Goal: Task Accomplishment & Management: Manage account settings

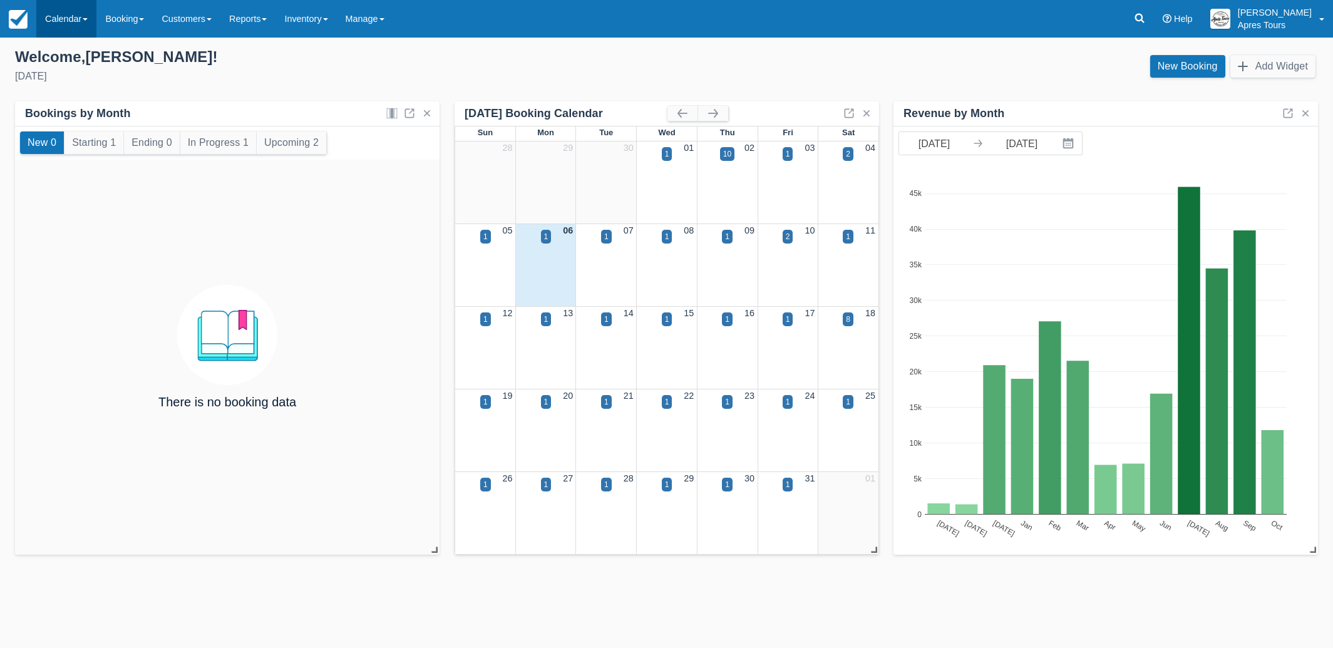
click at [59, 18] on link "Calendar" at bounding box center [66, 19] width 60 height 38
click at [71, 119] on link "Month" at bounding box center [86, 118] width 99 height 26
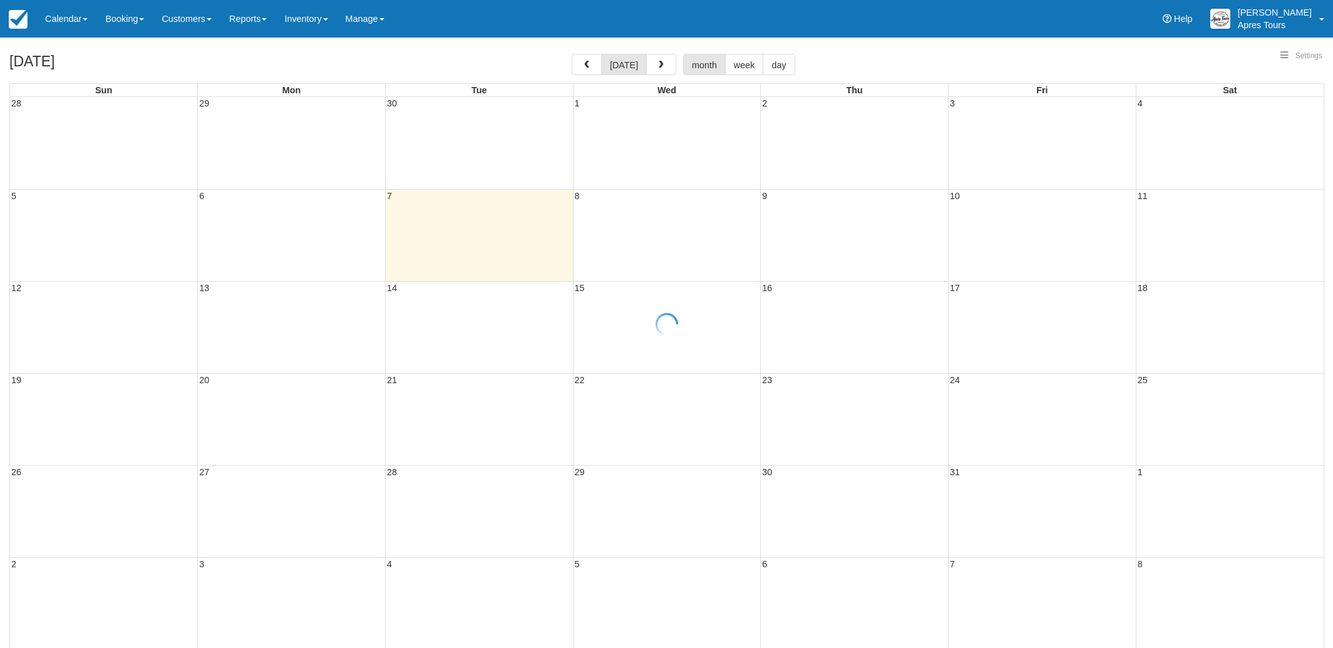
select select
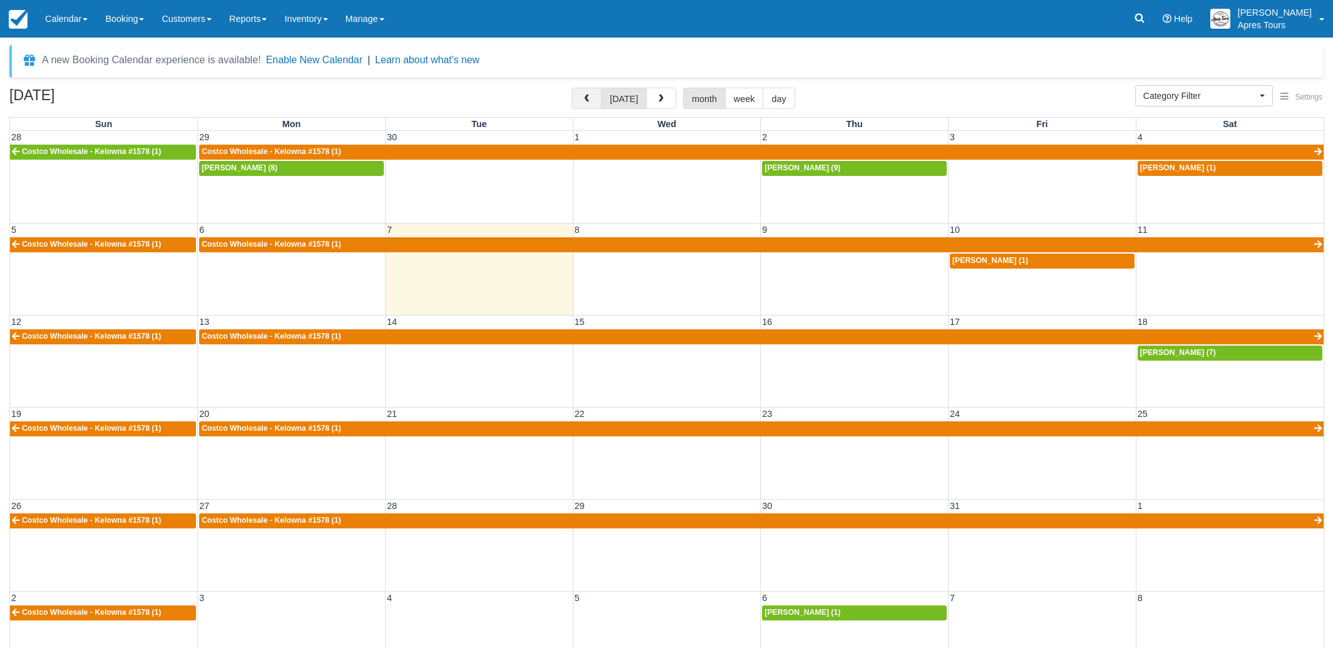
click at [593, 101] on button "button" at bounding box center [587, 98] width 30 height 21
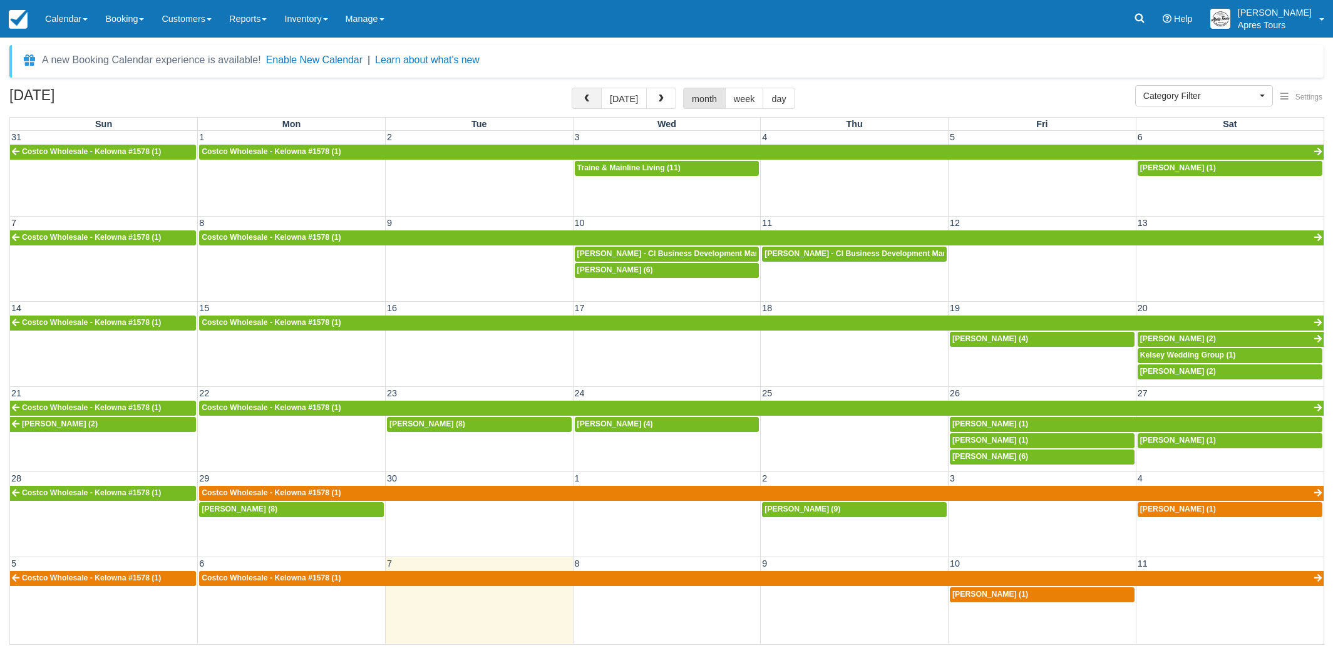
click at [593, 101] on button "button" at bounding box center [587, 98] width 30 height 21
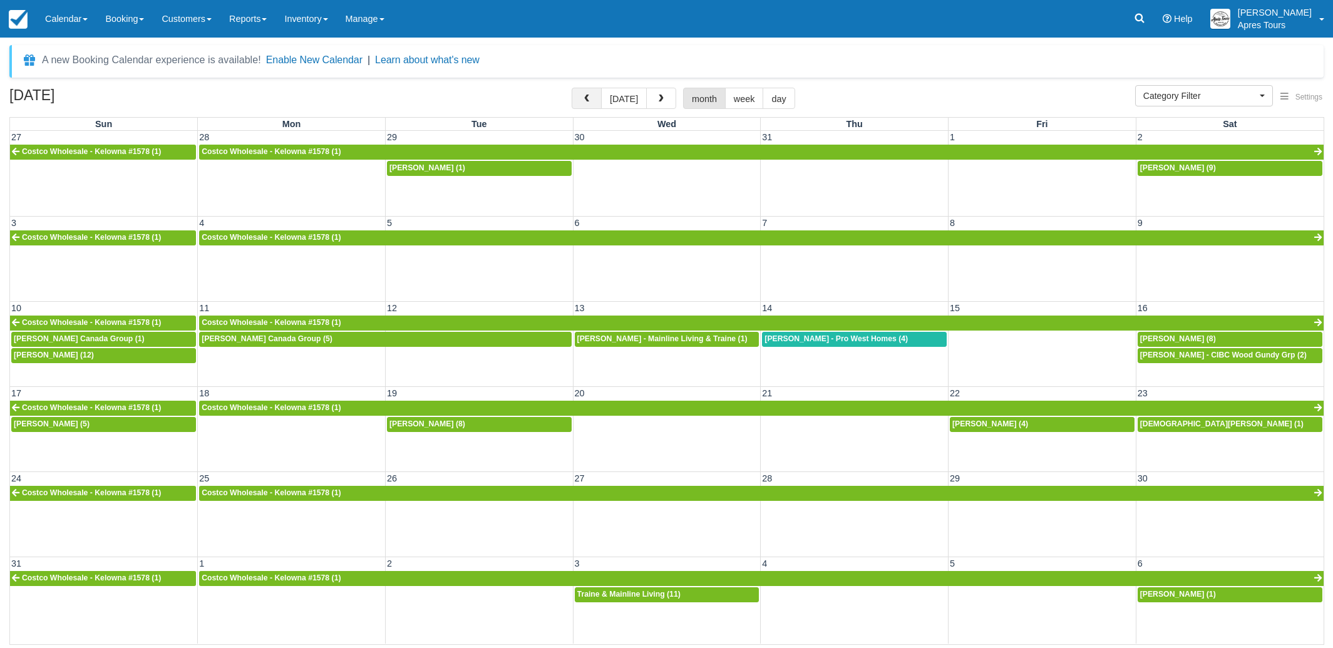
click at [591, 101] on span "button" at bounding box center [586, 99] width 9 height 9
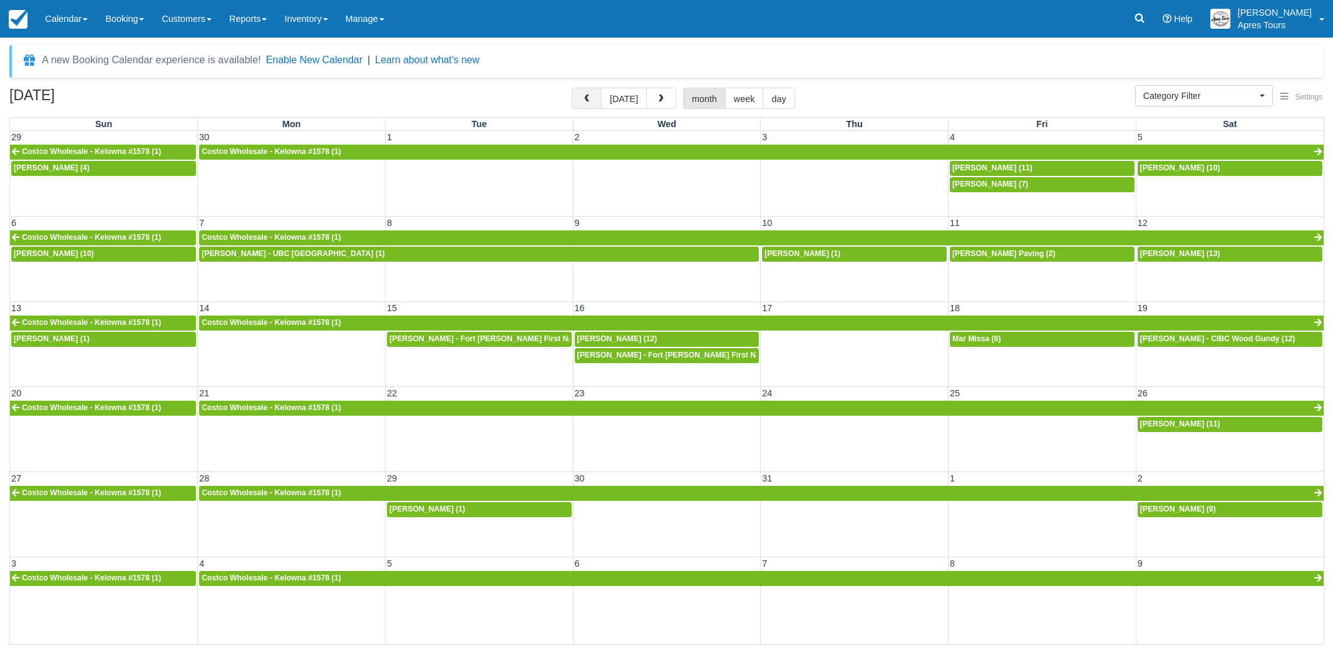
click at [591, 101] on span "button" at bounding box center [586, 99] width 9 height 9
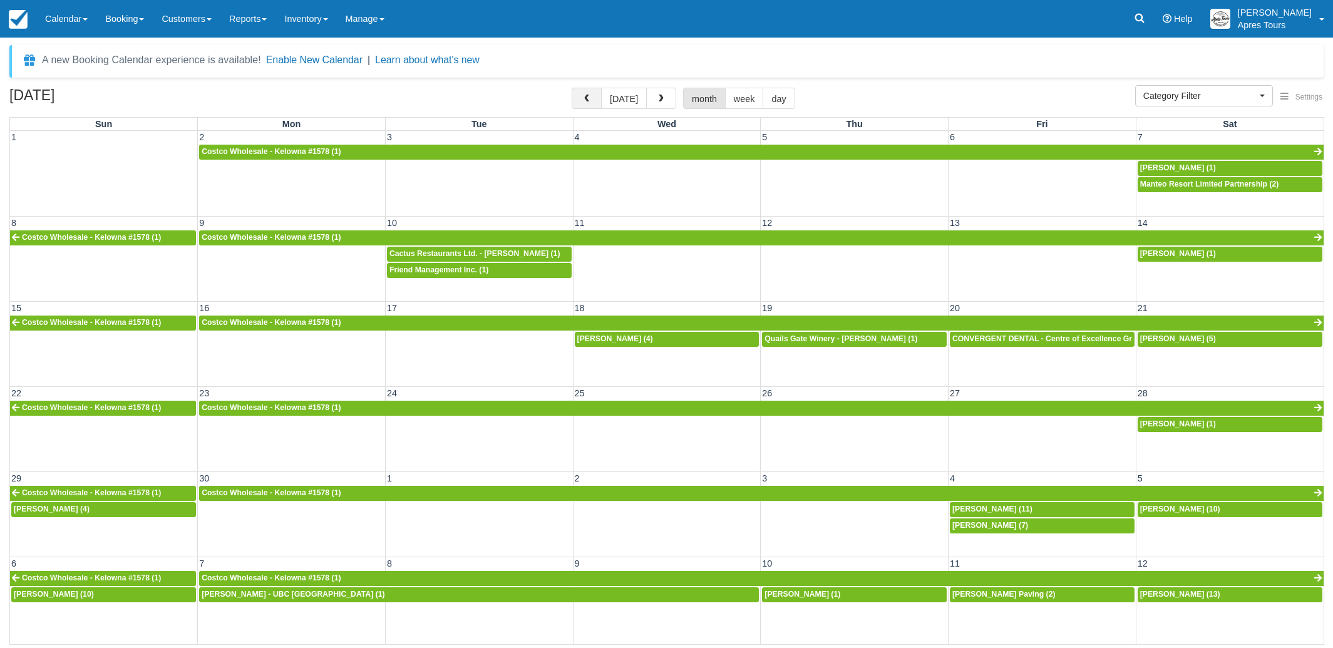
click at [597, 103] on button "button" at bounding box center [587, 98] width 30 height 21
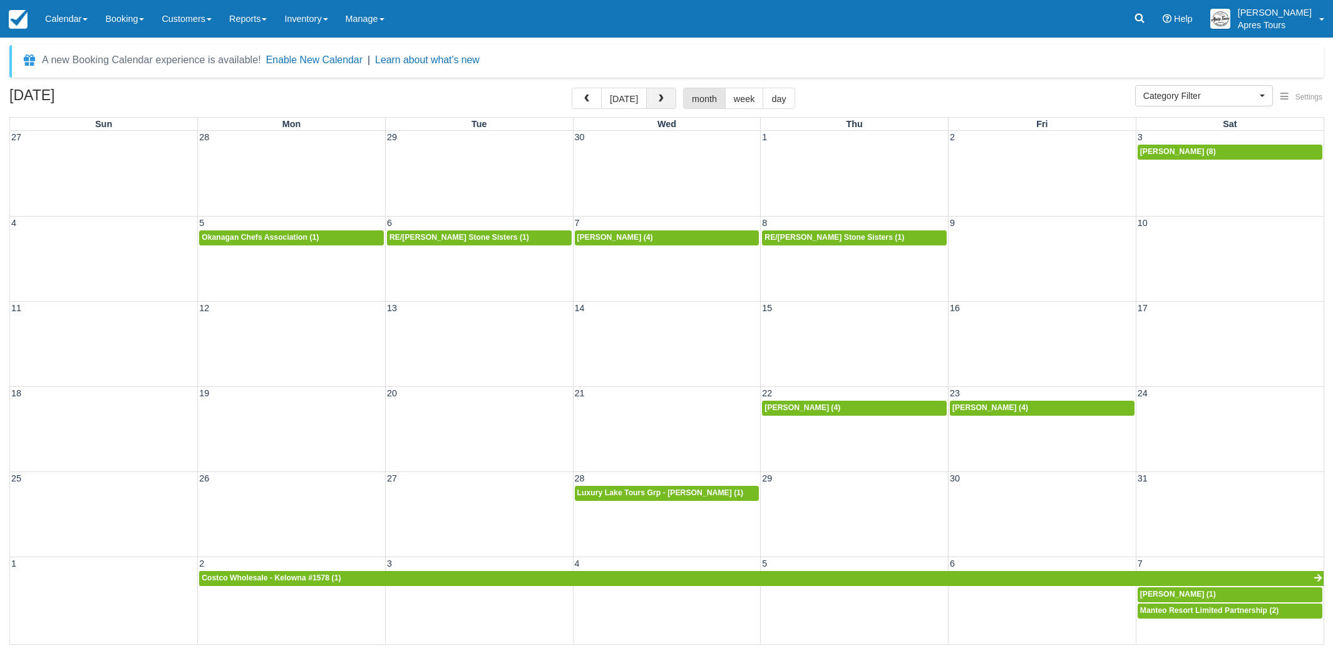
click at [649, 102] on button "button" at bounding box center [661, 98] width 30 height 21
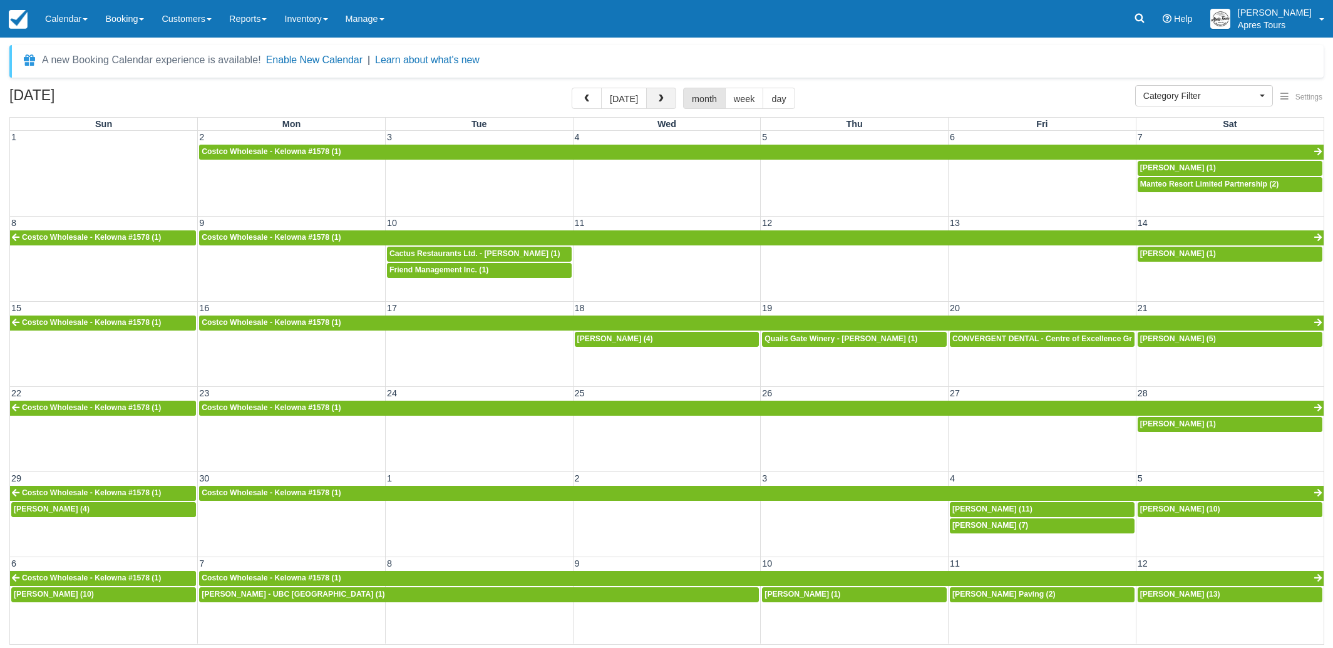
click at [649, 102] on button "button" at bounding box center [661, 98] width 30 height 21
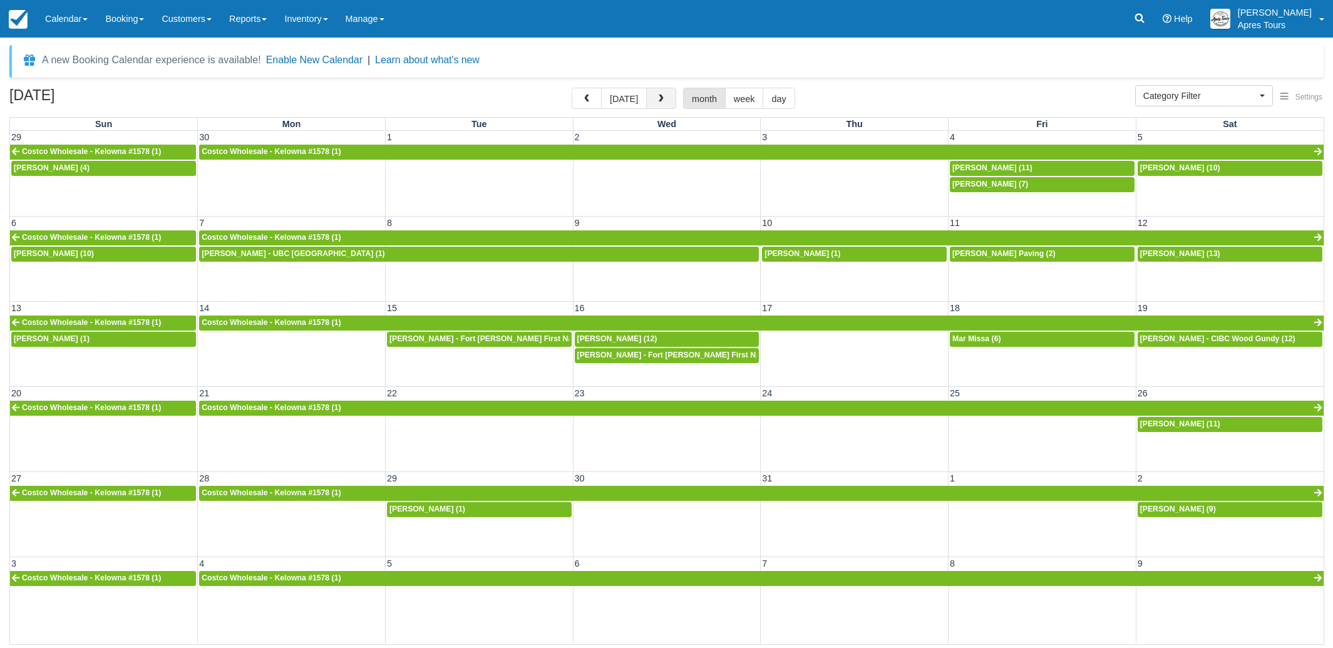
click at [649, 102] on button "button" at bounding box center [661, 98] width 30 height 21
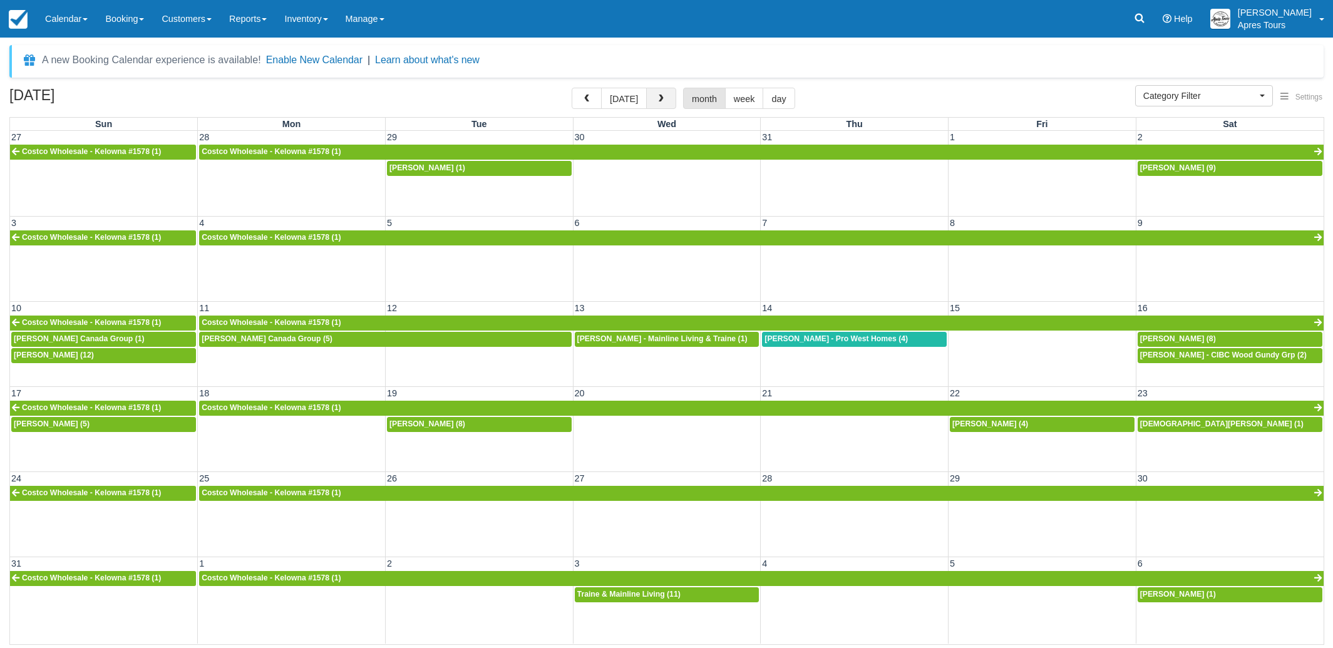
click at [649, 102] on button "button" at bounding box center [661, 98] width 30 height 21
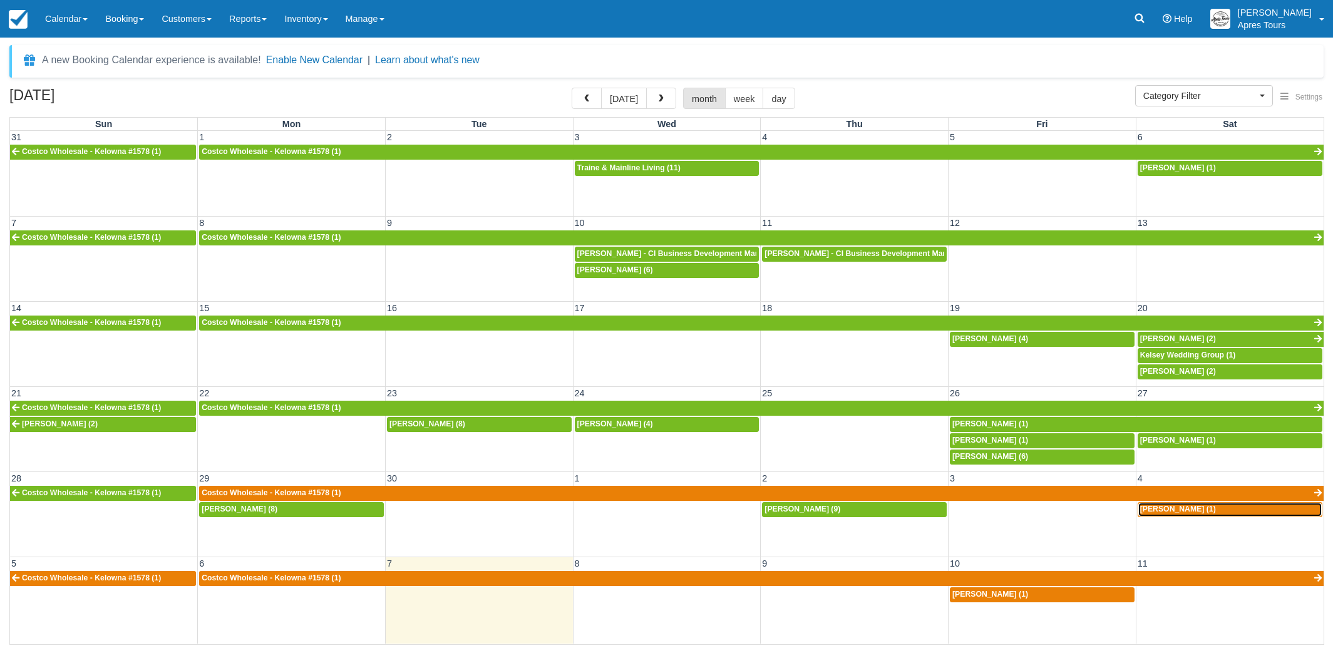
click at [1175, 511] on span "[PERSON_NAME] (1)" at bounding box center [1178, 509] width 76 height 9
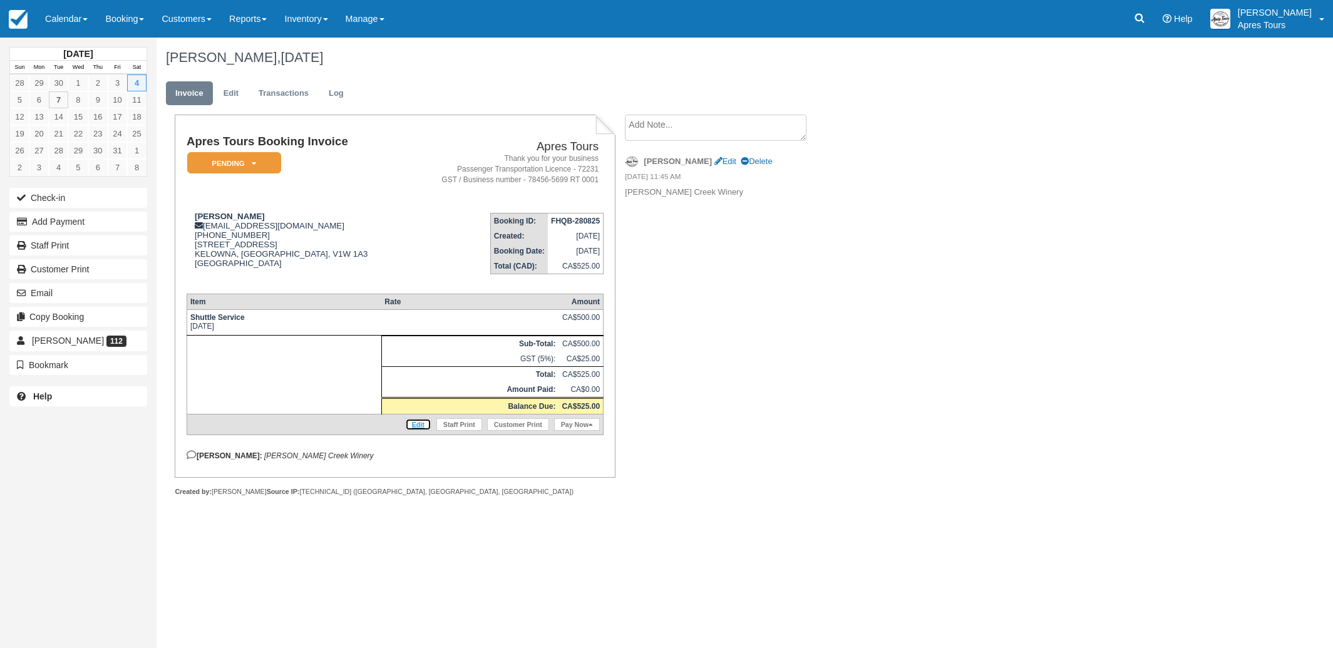
click at [418, 431] on link "Edit" at bounding box center [418, 424] width 26 height 13
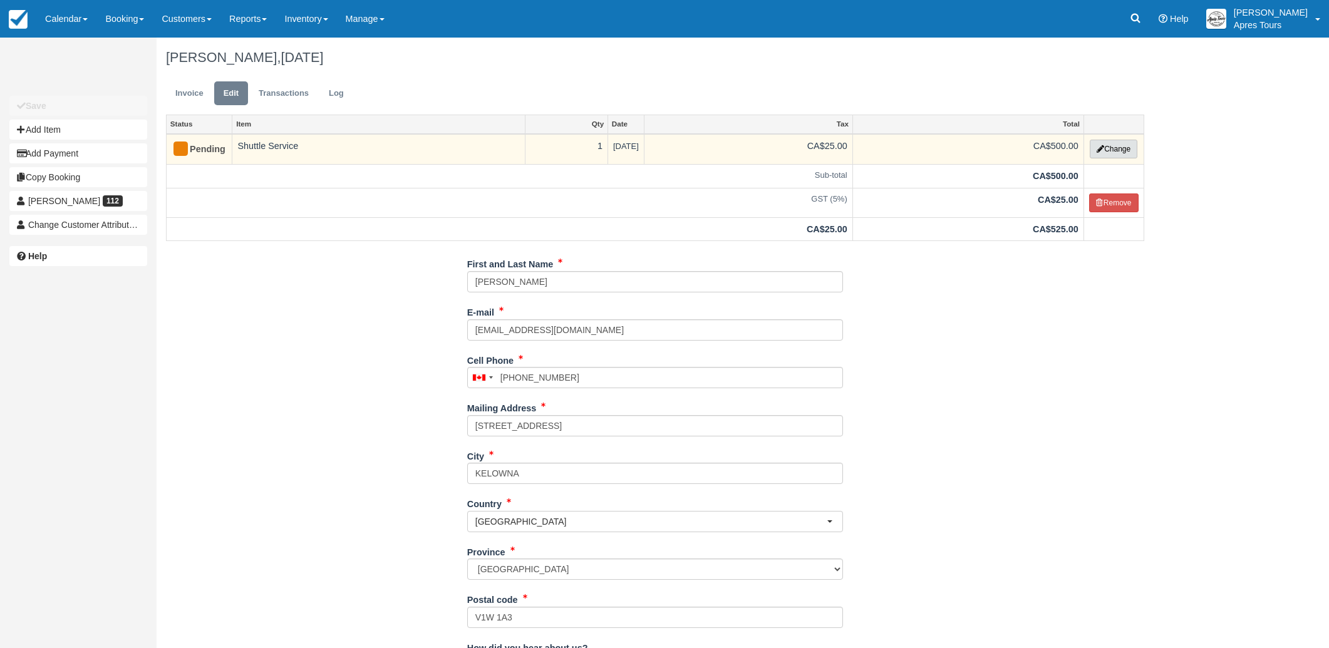
click at [1121, 151] on button "Change" at bounding box center [1113, 149] width 48 height 19
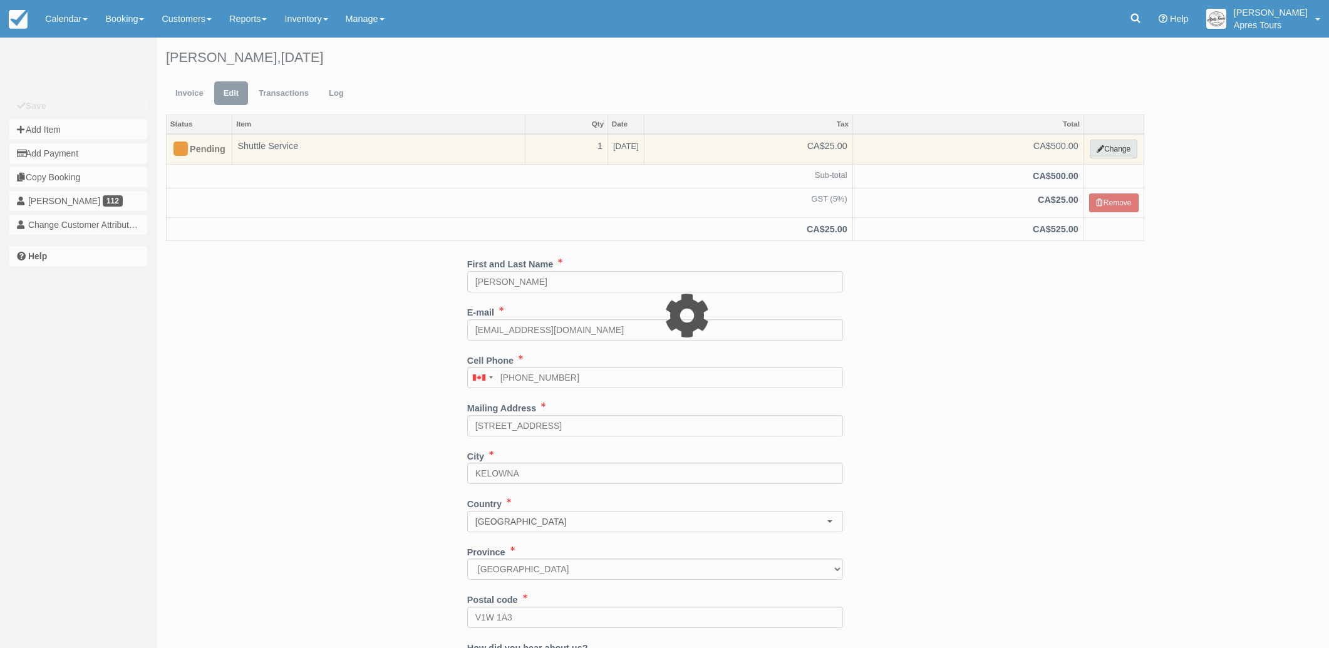
select select "4"
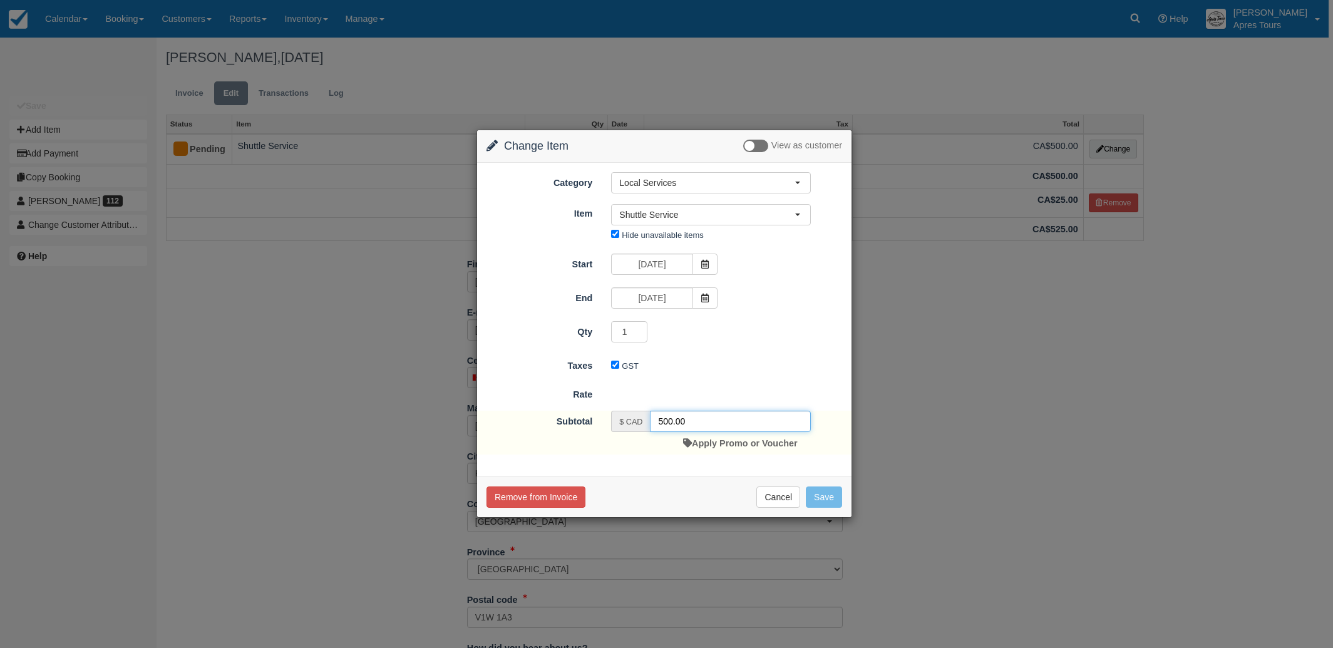
click at [667, 419] on input "500.00" at bounding box center [730, 421] width 161 height 21
type input "0.00"
click at [825, 496] on button "Save" at bounding box center [824, 496] width 36 height 21
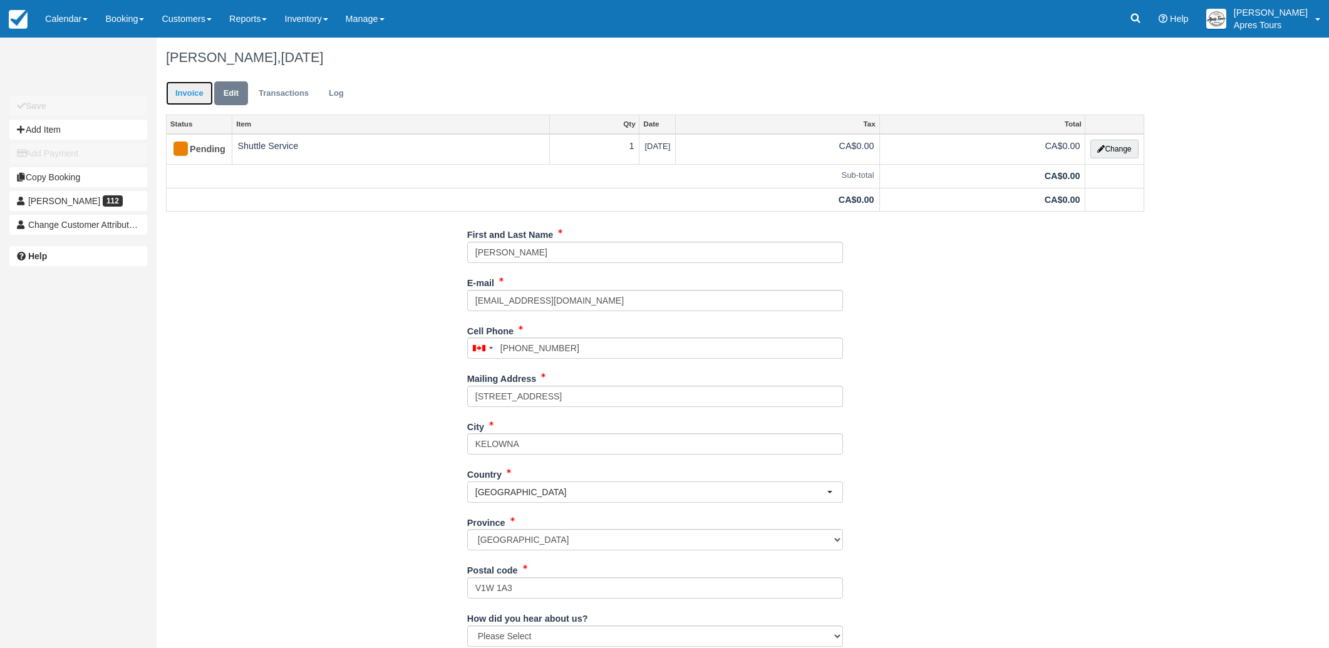
click at [198, 97] on link "Invoice" at bounding box center [189, 93] width 47 height 24
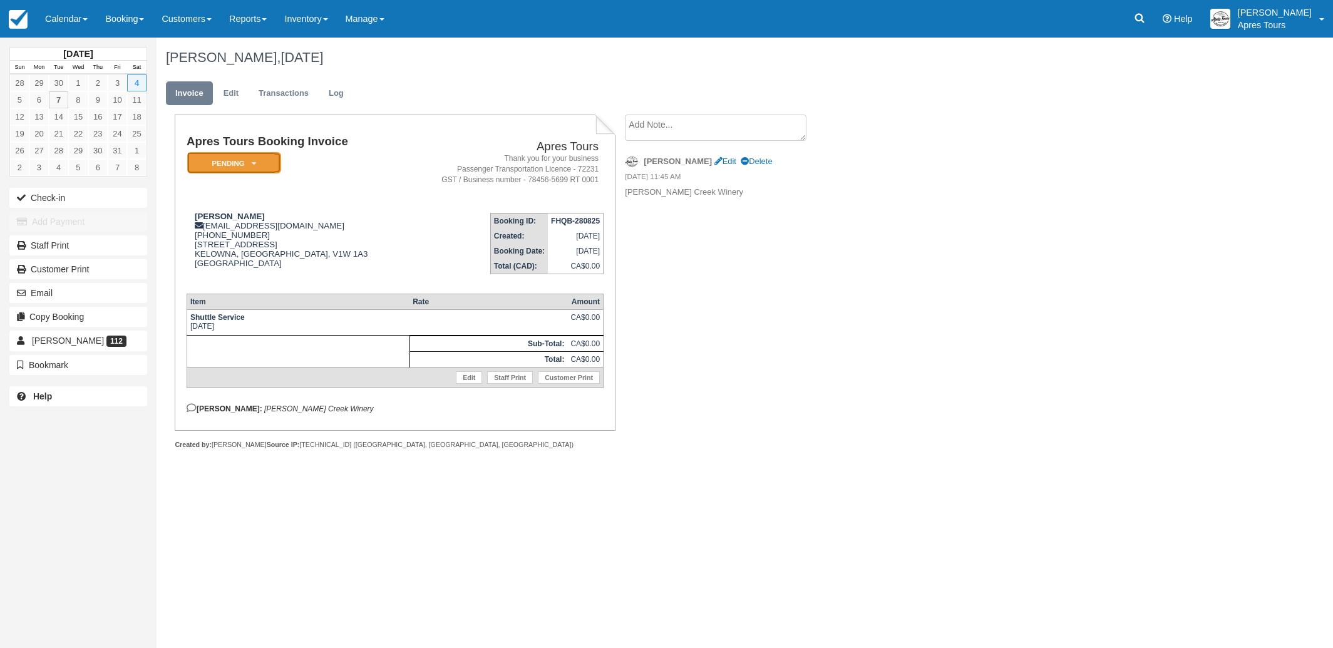
click at [252, 168] on em "Pending" at bounding box center [234, 163] width 94 height 22
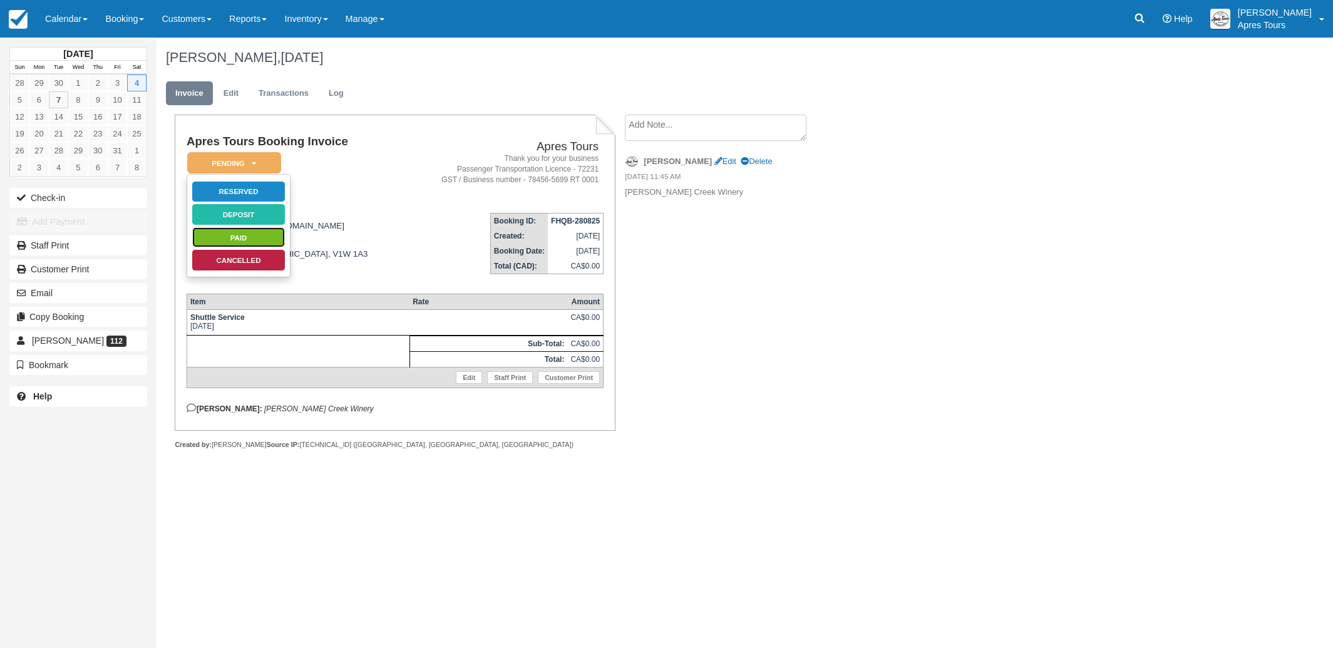
click at [239, 237] on link "Paid" at bounding box center [239, 238] width 94 height 22
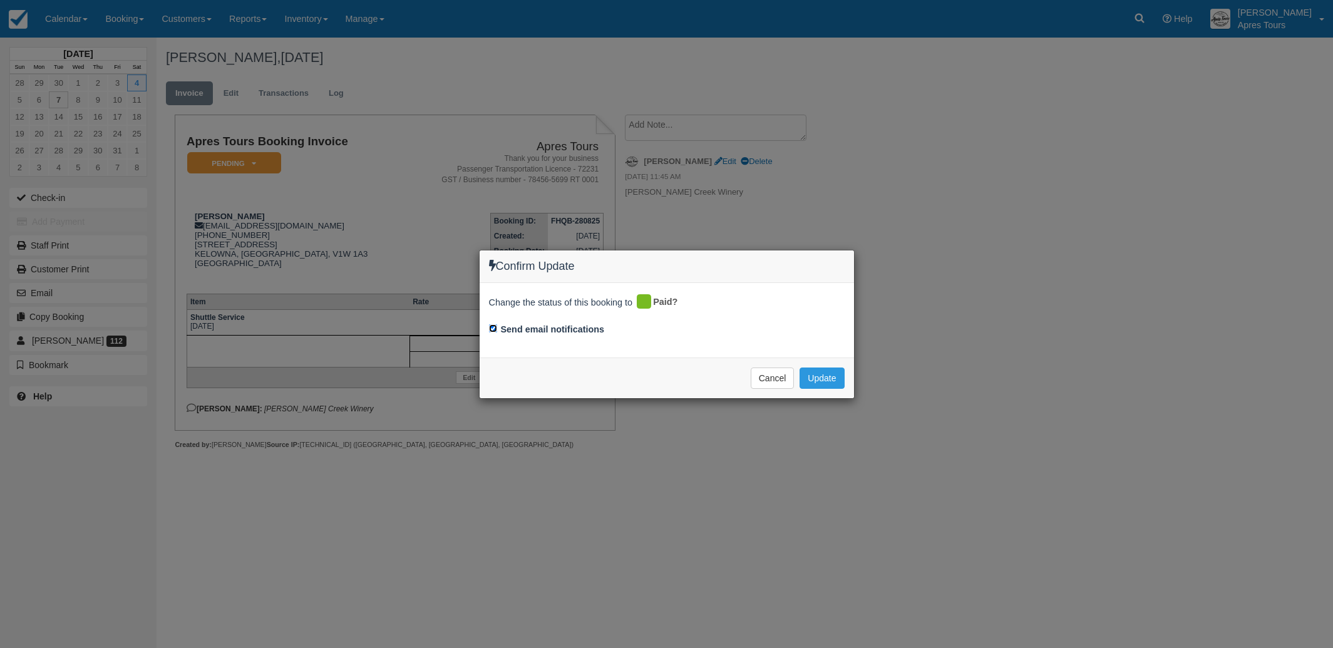
click at [491, 329] on input "Send email notifications" at bounding box center [493, 328] width 8 height 8
checkbox input "false"
click at [823, 384] on button "Update" at bounding box center [822, 378] width 44 height 21
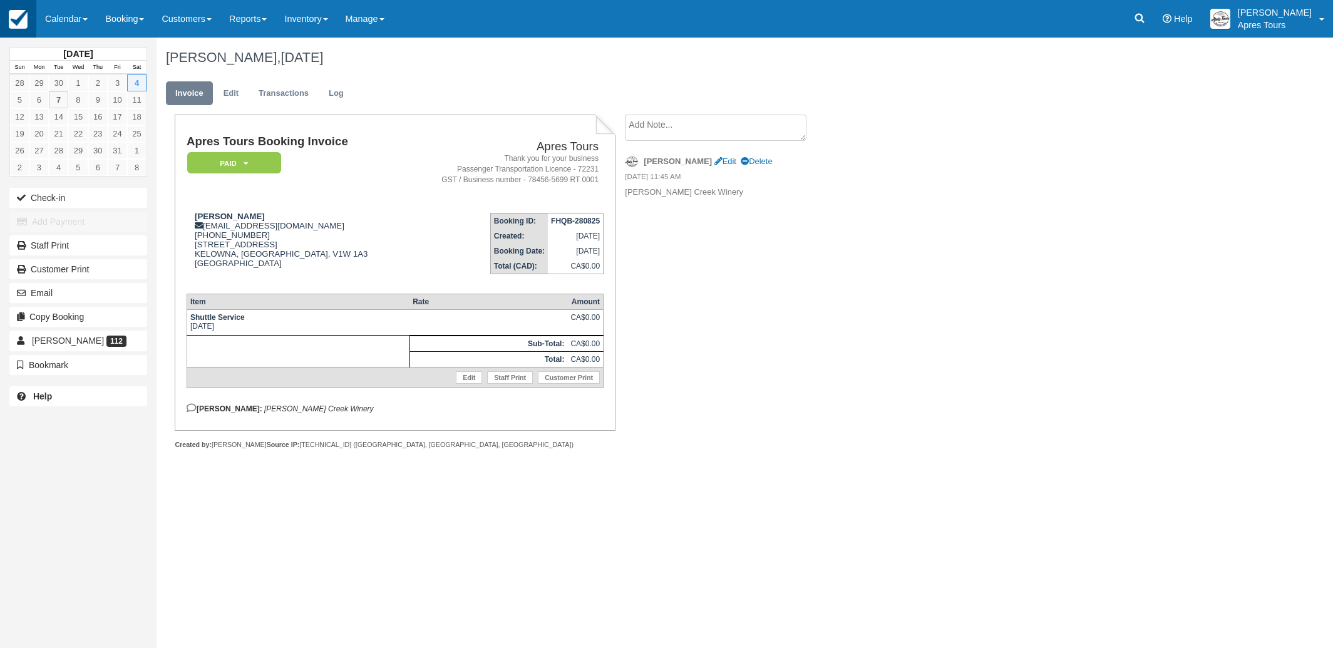
click at [24, 18] on img at bounding box center [18, 19] width 19 height 19
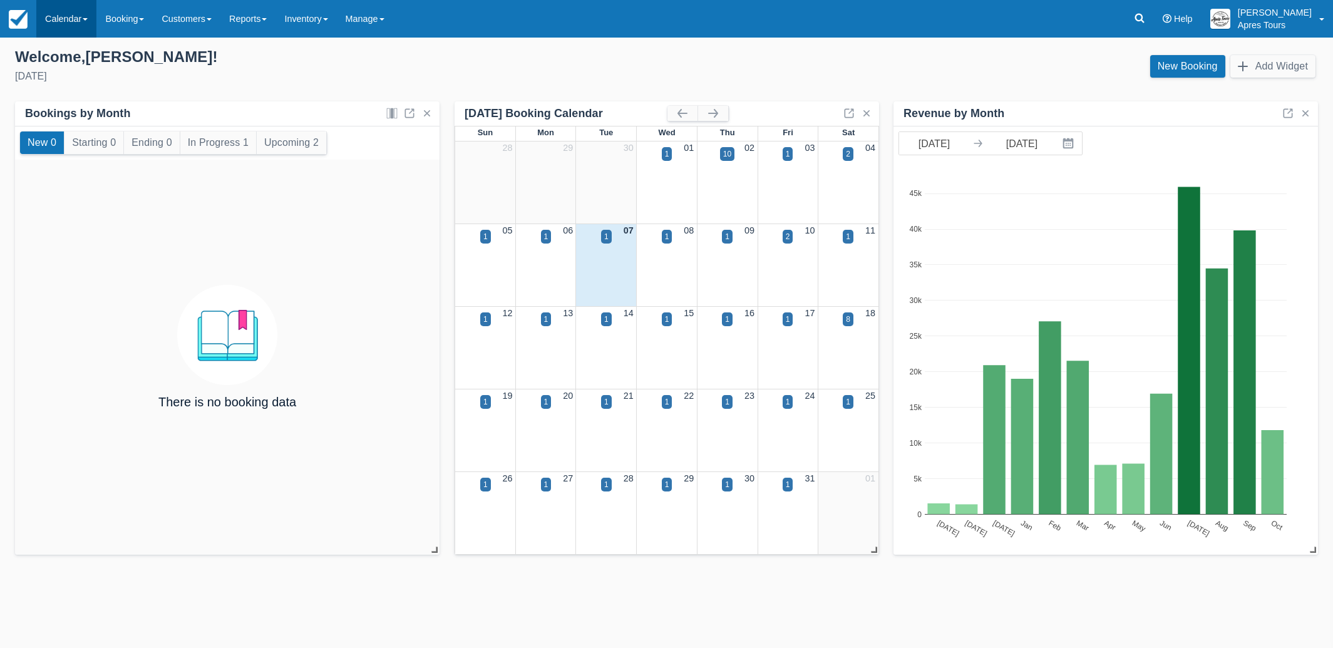
click at [78, 15] on link "Calendar" at bounding box center [66, 19] width 60 height 38
click at [59, 122] on link "Month" at bounding box center [86, 118] width 99 height 26
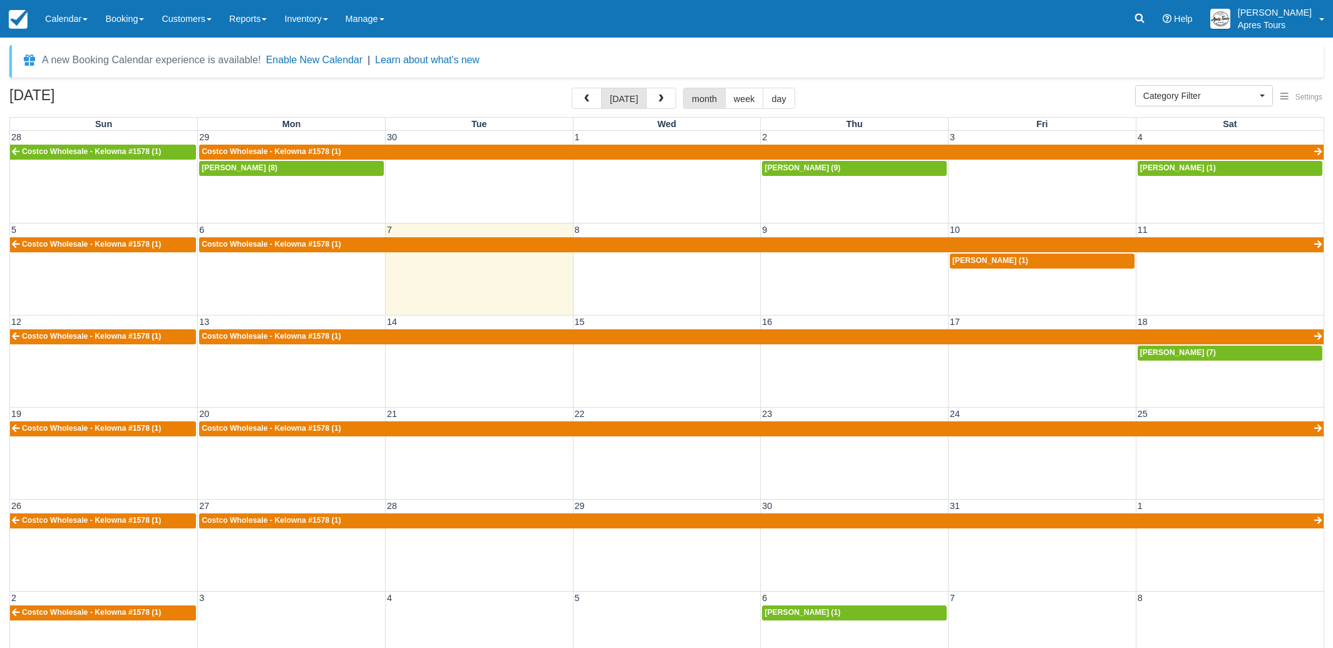
select select
